Goal: Task Accomplishment & Management: Use online tool/utility

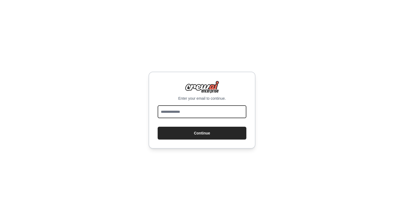
click at [178, 110] on input "email" at bounding box center [202, 111] width 89 height 13
click at [197, 114] on input "email" at bounding box center [202, 111] width 89 height 13
type input "**********"
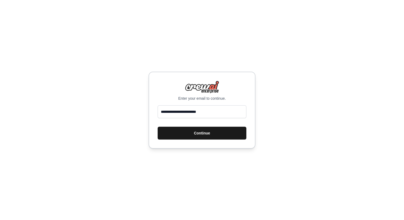
click at [190, 132] on button "Continue" at bounding box center [202, 133] width 89 height 13
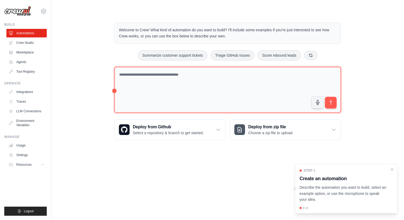
click at [176, 77] on textarea at bounding box center [227, 90] width 226 height 46
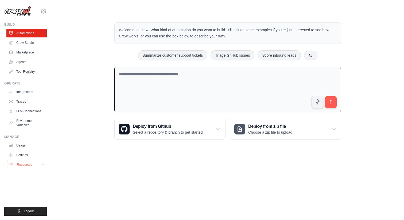
click at [42, 166] on icon at bounding box center [43, 164] width 4 height 4
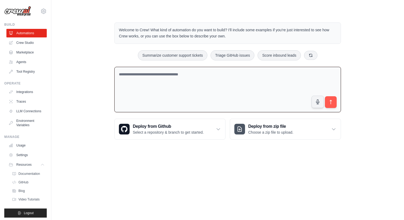
click at [206, 71] on textarea at bounding box center [227, 90] width 226 height 46
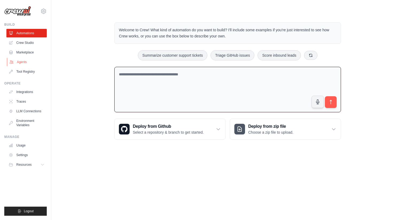
click at [21, 62] on link "Agents" at bounding box center [27, 62] width 40 height 9
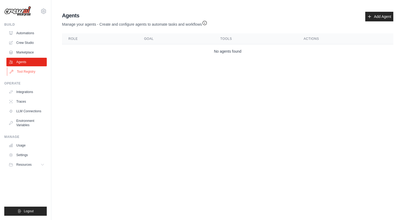
click at [27, 67] on link "Tool Registry" at bounding box center [27, 71] width 40 height 9
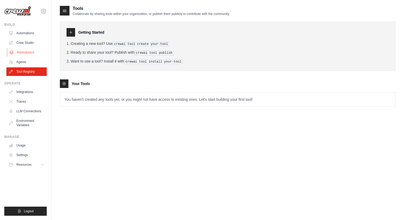
click at [28, 48] on link "Marketplace" at bounding box center [27, 52] width 40 height 9
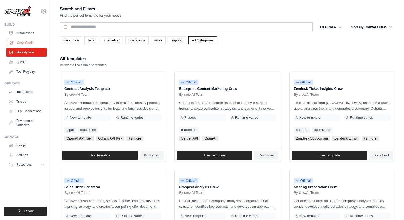
click at [25, 42] on link "Crew Studio" at bounding box center [27, 42] width 40 height 9
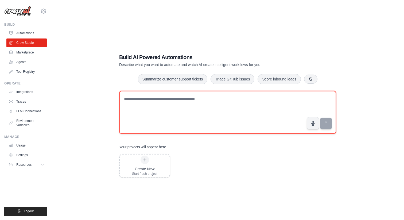
click at [167, 104] on textarea at bounding box center [227, 112] width 217 height 43
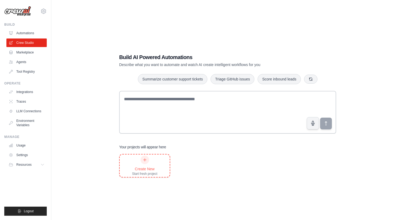
click at [147, 158] on div at bounding box center [144, 159] width 9 height 9
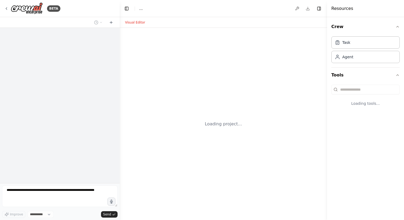
select select "****"
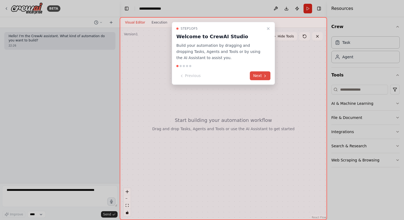
click at [257, 75] on button "Next" at bounding box center [260, 75] width 21 height 9
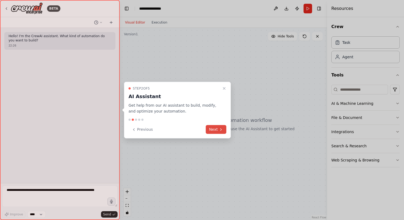
click at [220, 127] on button "Next" at bounding box center [216, 129] width 21 height 9
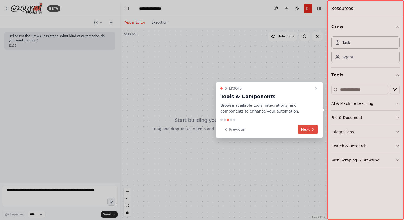
click at [307, 131] on button "Next" at bounding box center [308, 129] width 21 height 9
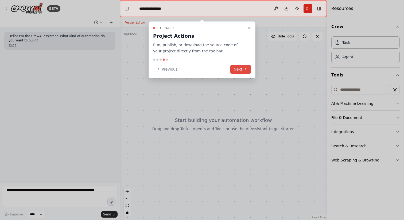
click at [244, 70] on icon at bounding box center [245, 69] width 4 height 4
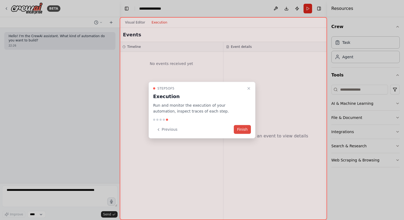
click at [246, 130] on button "Finish" at bounding box center [242, 129] width 17 height 9
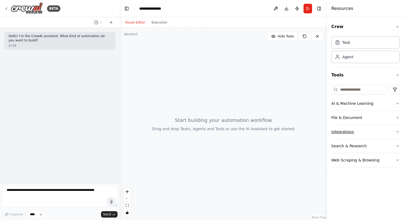
click at [396, 132] on icon "button" at bounding box center [397, 132] width 4 height 4
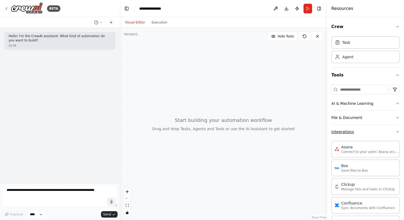
click at [396, 133] on icon "button" at bounding box center [397, 132] width 4 height 4
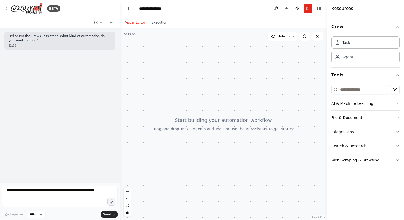
click at [391, 104] on button "AI & Machine Learning" at bounding box center [365, 103] width 68 height 14
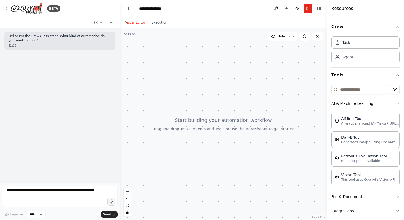
click at [393, 103] on button "AI & Machine Learning" at bounding box center [365, 103] width 68 height 14
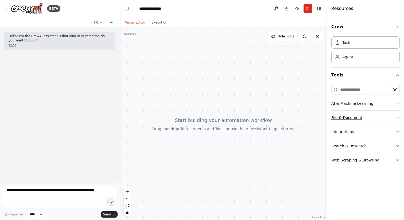
click at [395, 115] on button "File & Document" at bounding box center [365, 118] width 68 height 14
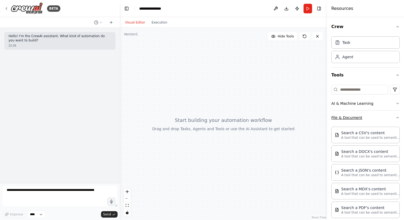
click at [396, 116] on icon "button" at bounding box center [397, 117] width 4 height 4
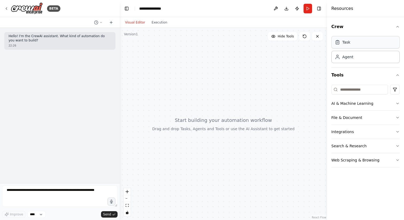
click at [353, 41] on div "Task" at bounding box center [365, 42] width 68 height 12
click at [348, 60] on div "Agent" at bounding box center [365, 56] width 68 height 12
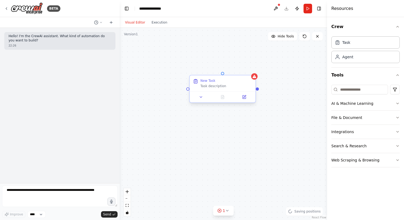
click at [221, 87] on div "Task description" at bounding box center [226, 86] width 52 height 4
click at [216, 87] on div "Task description" at bounding box center [226, 86] width 52 height 4
click at [244, 97] on icon at bounding box center [244, 96] width 3 height 3
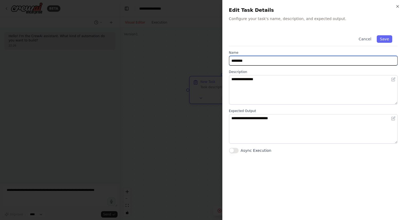
click at [254, 62] on input "********" at bounding box center [313, 61] width 169 height 10
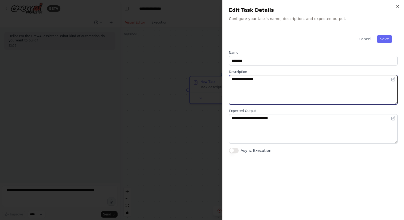
click at [256, 81] on textarea "**********" at bounding box center [313, 89] width 169 height 29
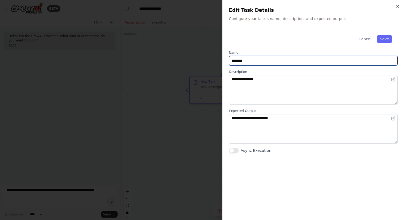
click at [249, 58] on input "********" at bounding box center [313, 61] width 169 height 10
drag, startPoint x: 252, startPoint y: 62, endPoint x: 229, endPoint y: 62, distance: 23.8
click at [229, 62] on input "********" at bounding box center [313, 61] width 169 height 10
type input "**********"
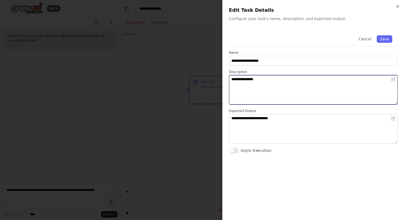
click at [252, 80] on textarea "**********" at bounding box center [313, 89] width 169 height 29
drag, startPoint x: 269, startPoint y: 80, endPoint x: 224, endPoint y: 80, distance: 44.6
click at [224, 80] on div "**********" at bounding box center [313, 110] width 182 height 220
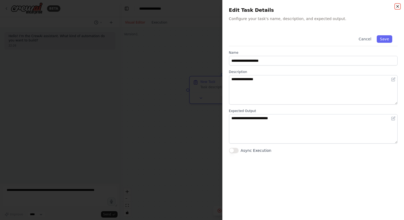
click at [396, 7] on icon "button" at bounding box center [397, 6] width 4 height 4
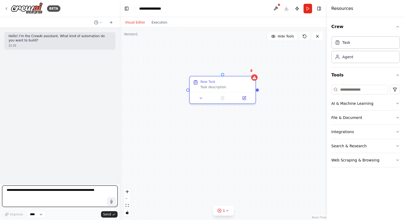
click at [28, 192] on textarea at bounding box center [59, 195] width 115 height 21
type textarea "**********"
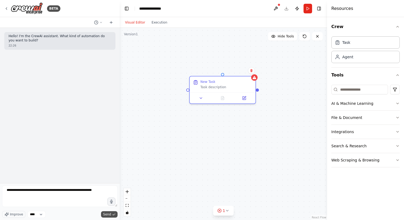
click at [107, 214] on span "Send" at bounding box center [107, 214] width 8 height 4
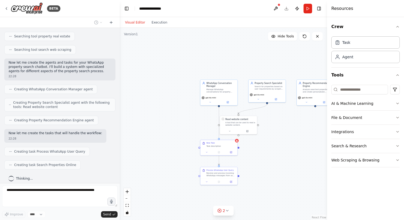
scroll to position [142, 0]
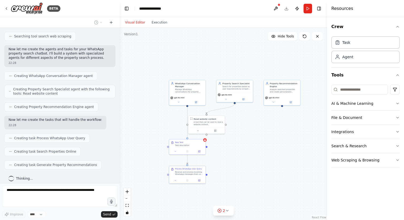
drag, startPoint x: 280, startPoint y: 132, endPoint x: 247, endPoint y: 131, distance: 32.6
click at [247, 131] on div ".deletable-edge-delete-btn { width: 20px; height: 20px; border: 0px solid #ffff…" at bounding box center [223, 124] width 207 height 192
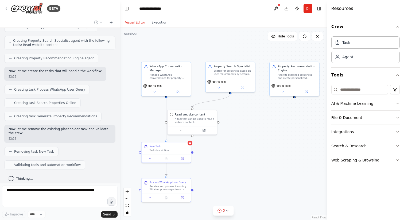
scroll to position [222, 0]
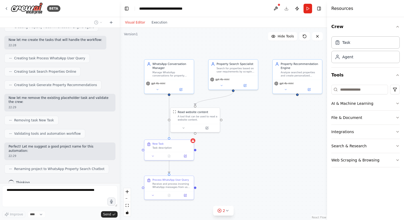
drag, startPoint x: 247, startPoint y: 131, endPoint x: 250, endPoint y: 129, distance: 3.8
click at [250, 129] on div ".deletable-edge-delete-btn { width: 20px; height: 20px; border: 0px solid #ffff…" at bounding box center [223, 124] width 207 height 192
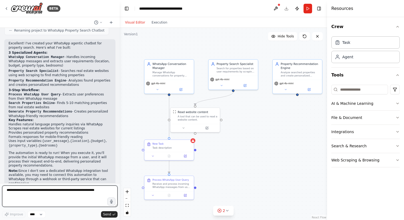
scroll to position [364, 0]
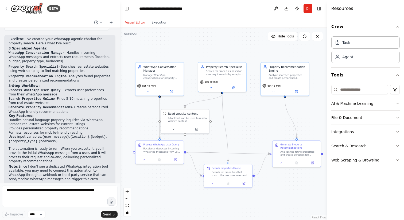
drag, startPoint x: 186, startPoint y: 181, endPoint x: 176, endPoint y: 181, distance: 9.9
click at [176, 181] on div ".deletable-edge-delete-btn { width: 20px; height: 20px; border: 0px solid #ffff…" at bounding box center [223, 124] width 207 height 192
click at [170, 91] on icon at bounding box center [171, 91] width 2 height 2
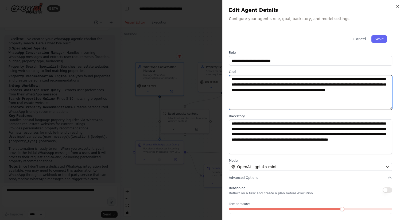
click at [317, 96] on textarea "**********" at bounding box center [310, 92] width 163 height 35
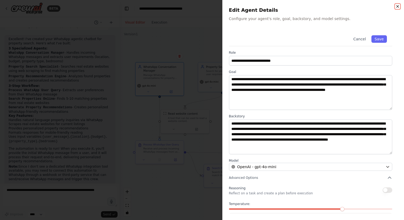
click at [396, 7] on icon "button" at bounding box center [397, 6] width 4 height 4
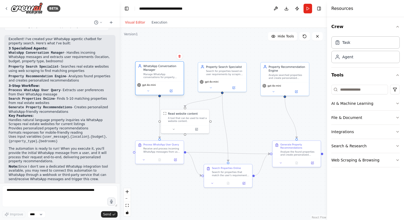
click at [165, 78] on div "Manage WhatsApp conversations for property inquiries, understand user requireme…" at bounding box center [162, 76] width 38 height 6
click at [156, 83] on div "gpt-4o-mini" at bounding box center [159, 85] width 45 height 4
click at [148, 93] on button at bounding box center [148, 90] width 22 height 5
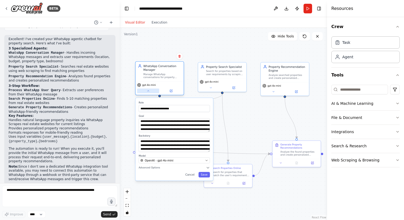
click at [148, 93] on button at bounding box center [148, 90] width 22 height 5
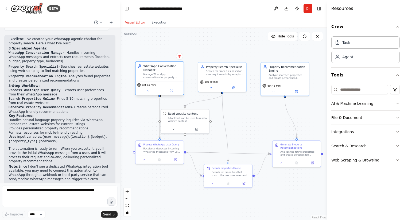
click at [162, 75] on div "Manage WhatsApp conversations for property inquiries, understand user requireme…" at bounding box center [162, 76] width 38 height 6
click at [168, 90] on button at bounding box center [171, 90] width 22 height 5
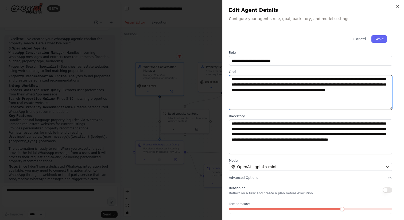
click at [280, 89] on textarea "**********" at bounding box center [310, 92] width 163 height 35
click at [318, 98] on textarea "**********" at bounding box center [310, 92] width 163 height 35
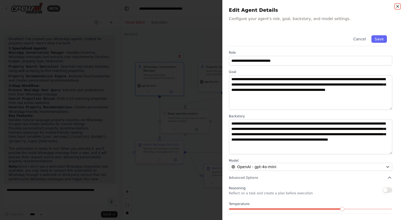
click at [397, 6] on icon "button" at bounding box center [397, 6] width 4 height 4
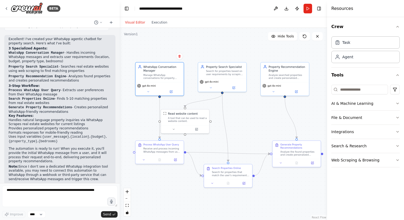
click at [255, 119] on div ".deletable-edge-delete-btn { width: 20px; height: 20px; border: 0px solid #ffff…" at bounding box center [223, 124] width 207 height 192
click at [161, 22] on button "Execution" at bounding box center [159, 22] width 22 height 6
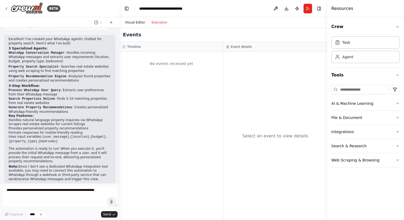
click at [135, 22] on button "Visual Editor" at bounding box center [135, 22] width 26 height 6
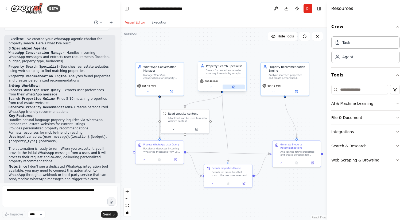
click at [234, 86] on icon at bounding box center [234, 86] width 2 height 2
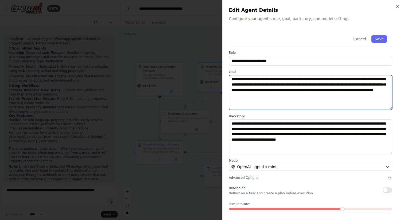
click at [292, 100] on textarea "**********" at bounding box center [310, 92] width 163 height 35
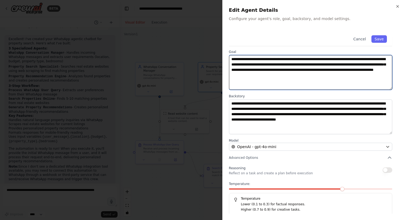
scroll to position [22, 0]
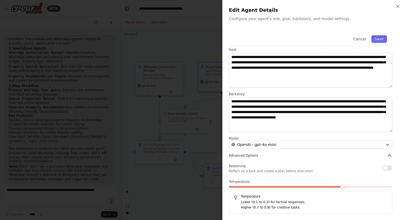
click at [288, 154] on button "Advanced Options" at bounding box center [310, 155] width 163 height 5
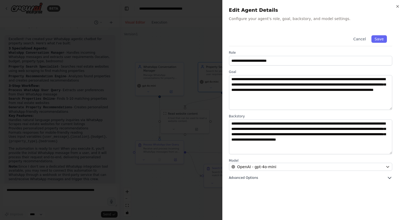
click at [289, 175] on button "Advanced Options" at bounding box center [310, 177] width 163 height 5
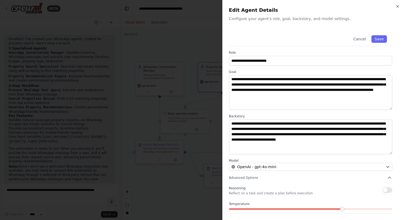
click at [397, 9] on h2 "Edit Agent Details" at bounding box center [313, 9] width 169 height 7
click at [397, 7] on icon "button" at bounding box center [397, 6] width 4 height 4
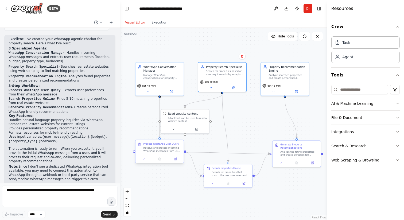
click at [158, 149] on div "Receive and process incoming WhatsApp messages from users looking for propertie…" at bounding box center [162, 149] width 38 height 6
click at [175, 160] on icon at bounding box center [175, 159] width 2 height 2
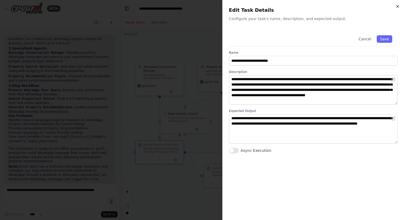
click at [398, 6] on icon "button" at bounding box center [397, 6] width 2 height 2
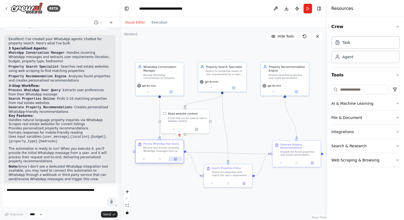
click at [176, 161] on button at bounding box center [175, 159] width 13 height 5
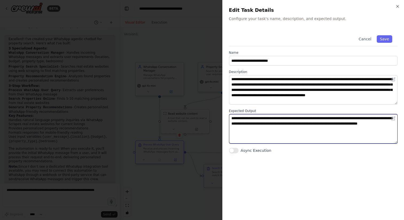
click at [268, 134] on textarea "**********" at bounding box center [313, 128] width 169 height 29
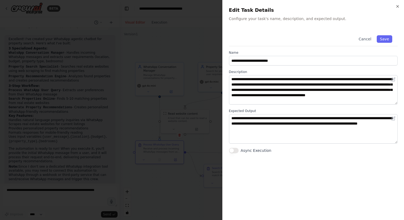
click at [233, 151] on button "Async Execution" at bounding box center [234, 150] width 10 height 5
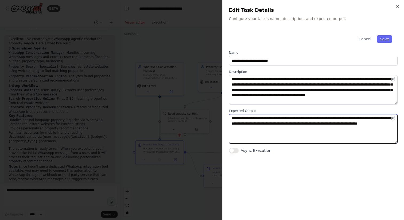
click at [290, 131] on textarea "**********" at bounding box center [313, 128] width 169 height 29
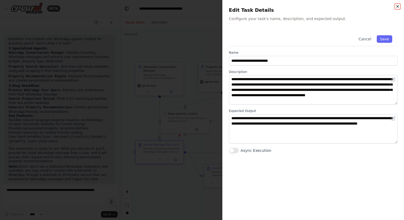
click at [395, 6] on icon "button" at bounding box center [397, 6] width 4 height 4
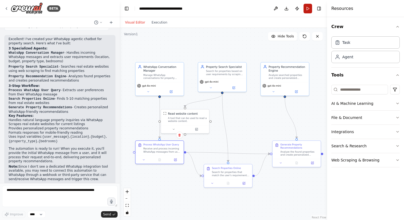
click at [304, 9] on button "Run" at bounding box center [307, 9] width 9 height 10
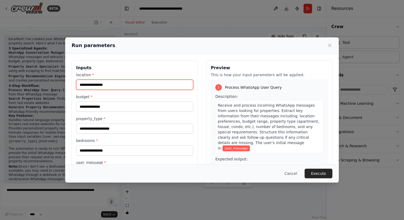
click at [120, 87] on input "location *" at bounding box center [134, 85] width 117 height 10
click at [114, 85] on input "location *" at bounding box center [134, 85] width 117 height 10
type input "*****"
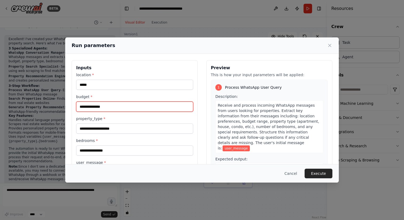
click at [123, 103] on input "budget *" at bounding box center [134, 106] width 117 height 10
type input "********"
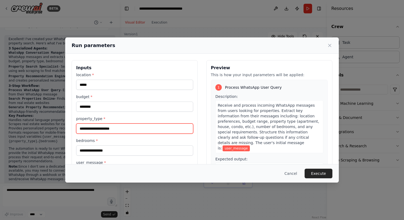
click at [126, 129] on input "property_type *" at bounding box center [134, 128] width 117 height 10
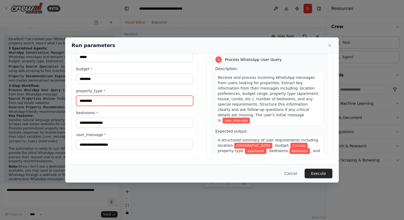
scroll to position [29, 0]
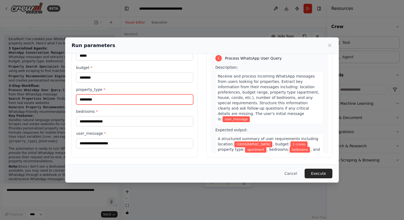
type input "*********"
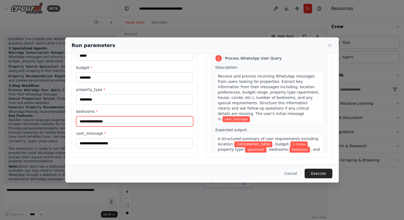
click at [114, 121] on input "bedrooms *" at bounding box center [134, 121] width 117 height 10
type input "*"
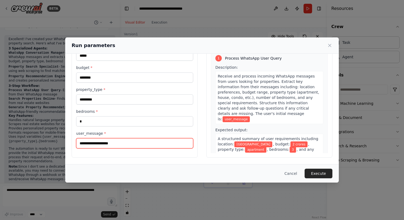
click at [114, 144] on input "user_message *" at bounding box center [134, 143] width 117 height 10
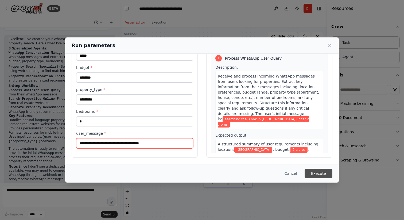
type input "**********"
click at [324, 173] on button "Execute" at bounding box center [318, 174] width 28 height 10
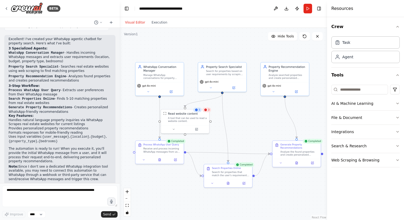
click at [247, 5] on header "**********" at bounding box center [223, 8] width 207 height 17
click at [394, 98] on button "AI & Machine Learning" at bounding box center [365, 103] width 68 height 14
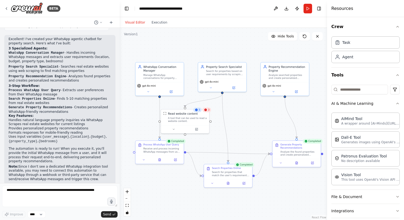
click at [238, 11] on header "**********" at bounding box center [223, 8] width 207 height 17
click at [234, 8] on header "**********" at bounding box center [223, 8] width 207 height 17
click at [8, 10] on icon at bounding box center [6, 8] width 4 height 4
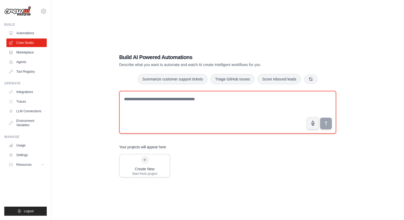
click at [185, 97] on textarea at bounding box center [227, 112] width 217 height 43
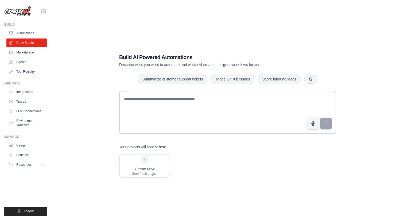
click at [171, 46] on div "Build AI Powered Automations Describe what you want to automate and watch AI cr…" at bounding box center [228, 115] width 230 height 141
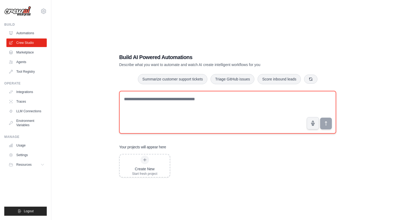
click at [159, 102] on textarea at bounding box center [227, 112] width 217 height 43
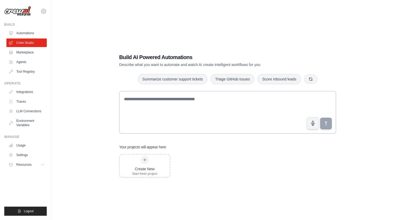
click at [160, 48] on div "Build AI Powered Automations Describe what you want to automate and watch AI cr…" at bounding box center [228, 115] width 230 height 141
click at [32, 112] on link "LLM Connections" at bounding box center [27, 111] width 40 height 9
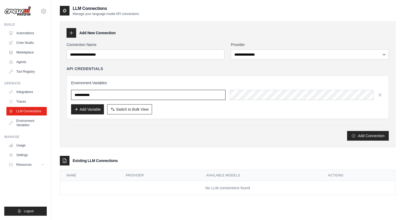
click at [109, 94] on input "text" at bounding box center [148, 95] width 154 height 10
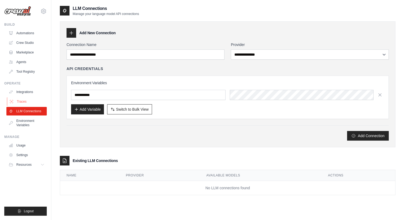
click at [31, 101] on link "Traces" at bounding box center [27, 101] width 40 height 9
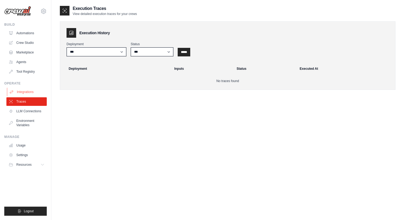
click at [29, 91] on link "Integrations" at bounding box center [27, 92] width 40 height 9
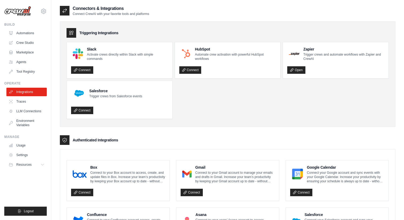
click at [195, 97] on ul "Slack Activate crews directly within Slack with simple commands Connect HubSpot…" at bounding box center [228, 80] width 322 height 77
click at [189, 91] on ul "Slack Activate crews directly within Slack with simple commands Connect HubSpot…" at bounding box center [228, 80] width 322 height 77
click at [189, 98] on ul "Slack Activate crews directly within Slack with simple commands Connect HubSpot…" at bounding box center [228, 80] width 322 height 77
click at [190, 95] on ul "Slack Activate crews directly within Slack with simple commands Connect HubSpot…" at bounding box center [228, 80] width 322 height 77
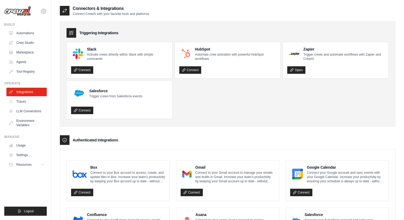
click at [189, 91] on ul "Slack Activate crews directly within Slack with simple commands Connect HubSpot…" at bounding box center [228, 80] width 322 height 77
click at [189, 87] on ul "Slack Activate crews directly within Slack with simple commands Connect HubSpot…" at bounding box center [228, 80] width 322 height 77
click at [189, 89] on ul "Slack Activate crews directly within Slack with simple commands Connect HubSpot…" at bounding box center [228, 80] width 322 height 77
click at [92, 70] on link "Connect" at bounding box center [82, 69] width 22 height 7
click at [196, 103] on ul "Slack Activate crews directly within Slack with simple commands Connect HubSpot…" at bounding box center [228, 80] width 322 height 77
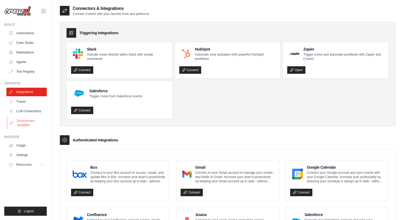
click at [20, 122] on link "Environment Variables" at bounding box center [27, 122] width 40 height 13
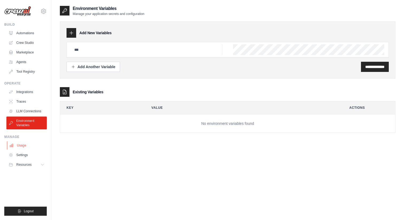
click at [24, 144] on link "Usage" at bounding box center [27, 145] width 40 height 9
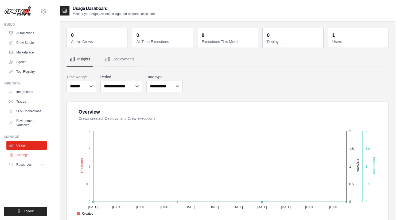
click at [28, 155] on link "Settings" at bounding box center [27, 155] width 40 height 9
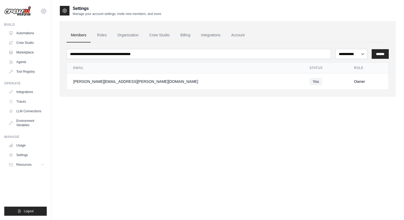
click at [44, 13] on icon at bounding box center [43, 11] width 5 height 5
click at [35, 36] on link "Settings" at bounding box center [43, 37] width 47 height 10
click at [182, 37] on link "Billing" at bounding box center [185, 35] width 18 height 14
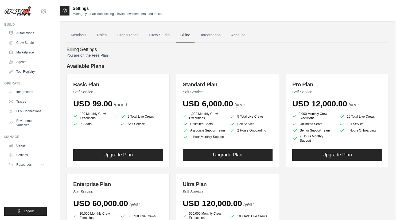
click at [170, 73] on div "Available Plans Basic Plan Self Service USD 99.00 /month 100 Monthly Crew Execu…" at bounding box center [228, 164] width 322 height 205
click at [171, 85] on div "Basic Plan Self Service USD 99.00 /month 100 Monthly Crew Executions 2 Total Li…" at bounding box center [228, 170] width 322 height 193
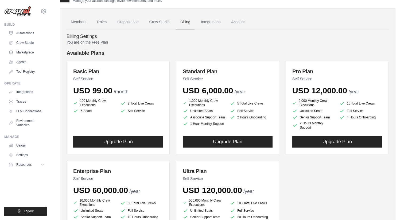
scroll to position [19, 0]
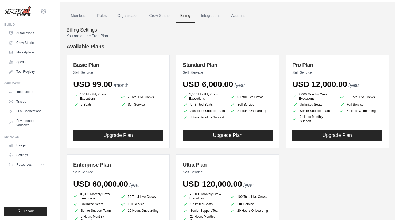
click at [171, 88] on div "Basic Plan Self Service USD 99.00 /month 100 Monthly Crew Executions 2 Total Li…" at bounding box center [228, 150] width 322 height 193
click at [108, 102] on li "5 Seats" at bounding box center [94, 104] width 43 height 5
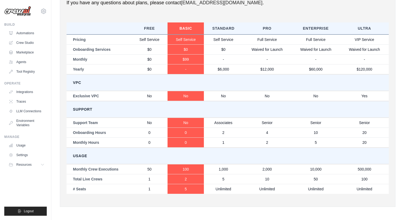
scroll to position [272, 0]
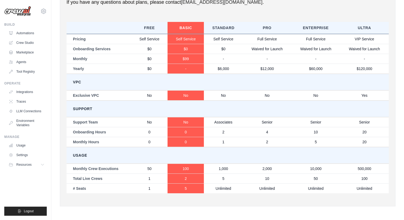
click at [219, 26] on th "Standard" at bounding box center [223, 28] width 39 height 12
click at [218, 77] on td "VPC" at bounding box center [228, 82] width 322 height 17
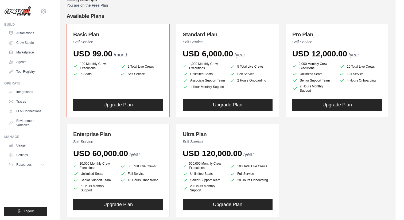
scroll to position [0, 0]
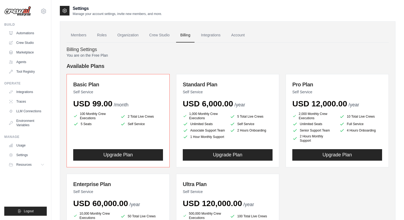
click at [208, 53] on p "You are on the Free Plan" at bounding box center [228, 55] width 322 height 5
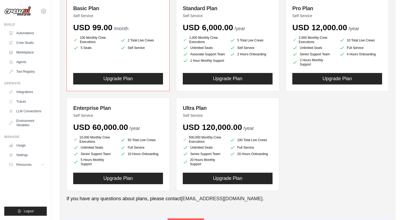
scroll to position [79, 0]
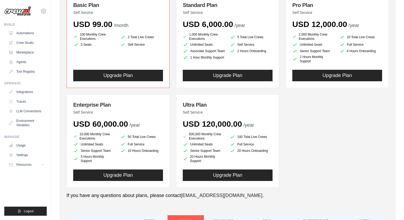
click at [171, 127] on div "Basic Plan Self Service USD 99.00 /month 100 Monthly Crew Executions 2 Total Li…" at bounding box center [228, 91] width 322 height 193
click at [171, 133] on div "Basic Plan Self Service USD 99.00 /month 100 Monthly Crew Executions 2 Total Li…" at bounding box center [228, 91] width 322 height 193
click at [170, 136] on div "Basic Plan Self Service USD 99.00 /month 100 Monthly Crew Executions 2 Total Li…" at bounding box center [228, 91] width 322 height 193
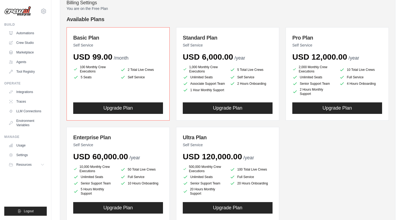
scroll to position [0, 0]
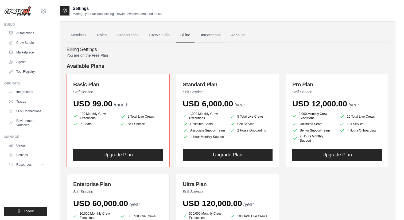
click at [209, 36] on link "Integrations" at bounding box center [211, 35] width 28 height 14
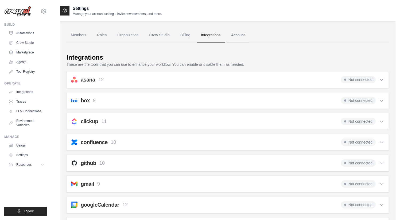
click at [238, 37] on link "Account" at bounding box center [238, 35] width 22 height 14
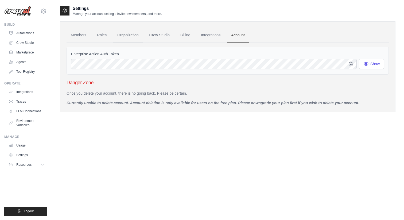
click at [135, 37] on link "Organization" at bounding box center [128, 35] width 30 height 14
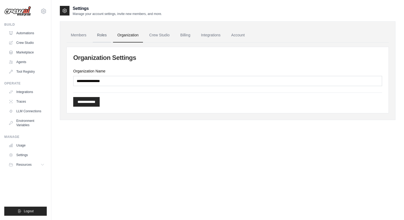
click at [99, 33] on link "Roles" at bounding box center [102, 35] width 18 height 14
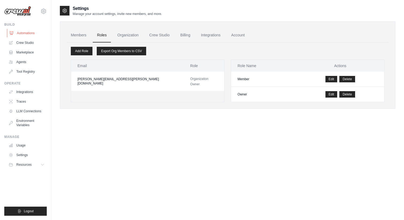
click at [26, 35] on link "Automations" at bounding box center [27, 33] width 40 height 9
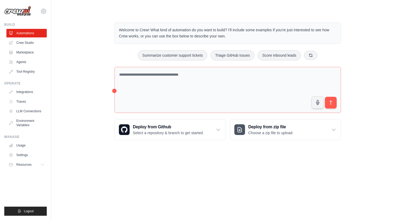
click at [91, 74] on div "Welcome to Crew! What kind of automation do you want to build? I'll include som…" at bounding box center [227, 81] width 335 height 135
click at [41, 163] on icon at bounding box center [43, 164] width 4 height 4
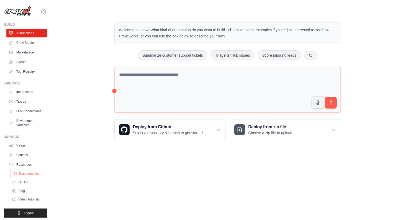
scroll to position [2, 0]
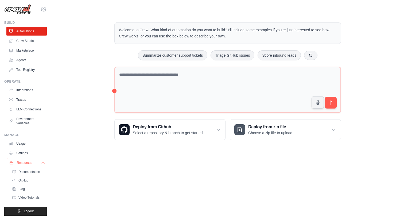
click at [41, 163] on icon at bounding box center [43, 163] width 4 height 4
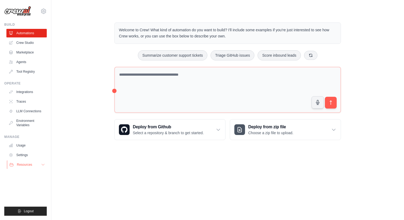
click at [34, 164] on button "Resources" at bounding box center [27, 164] width 40 height 9
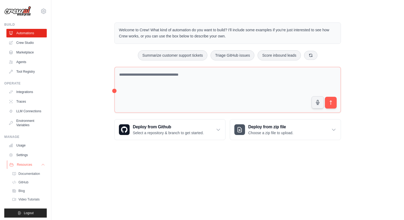
scroll to position [2, 0]
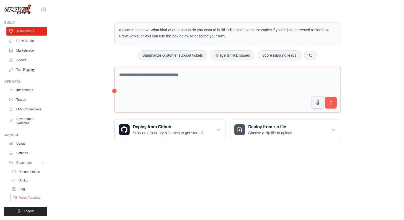
click at [31, 196] on span "Video Tutorials" at bounding box center [29, 197] width 21 height 4
click at [101, 52] on div "Welcome to Crew! What kind of automation do you want to build? I'll include som…" at bounding box center [227, 81] width 335 height 135
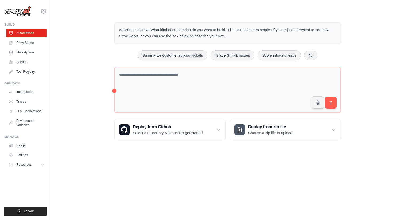
scroll to position [0, 0]
